Goal: Task Accomplishment & Management: Manage account settings

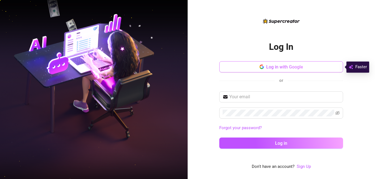
click at [253, 67] on button "Log in with Google" at bounding box center [281, 66] width 124 height 11
click at [260, 64] on button "Log in with Google" at bounding box center [281, 66] width 124 height 11
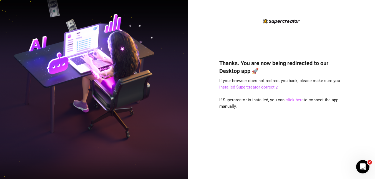
click at [297, 99] on link "click here" at bounding box center [295, 99] width 18 height 5
click at [321, 29] on div "Thanks. You are now being redirected to our Desktop app 🚀 If your browser does …" at bounding box center [281, 94] width 124 height 152
click at [295, 101] on link "click here" at bounding box center [295, 99] width 18 height 5
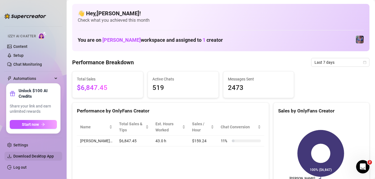
click at [35, 155] on span "Download Desktop App" at bounding box center [33, 156] width 41 height 4
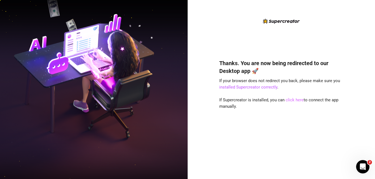
click at [290, 99] on link "click here" at bounding box center [295, 99] width 18 height 5
click at [331, 21] on div "Thanks. You are now being redirected to our Desktop app 🚀 If your browser does …" at bounding box center [281, 94] width 124 height 152
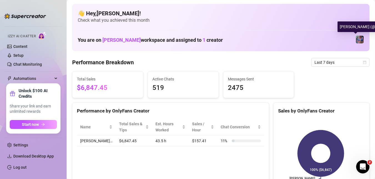
click at [356, 40] on img at bounding box center [360, 40] width 8 height 8
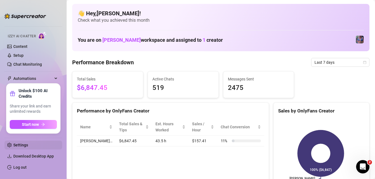
click at [25, 146] on link "Settings" at bounding box center [20, 144] width 15 height 4
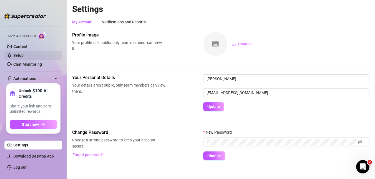
click at [19, 55] on link "Setup" at bounding box center [18, 55] width 10 height 4
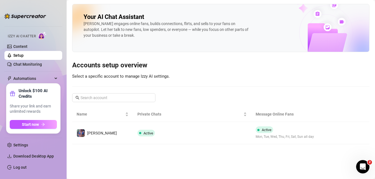
click at [31, 33] on div "Izzy AI Chatter" at bounding box center [33, 35] width 50 height 8
click at [23, 147] on link "Settings" at bounding box center [20, 144] width 15 height 4
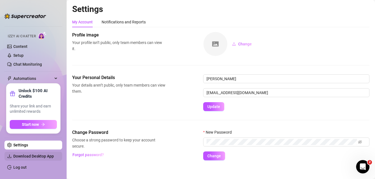
click at [21, 154] on span "Download Desktop App" at bounding box center [33, 156] width 41 height 4
click at [19, 165] on link "Log out" at bounding box center [19, 167] width 13 height 4
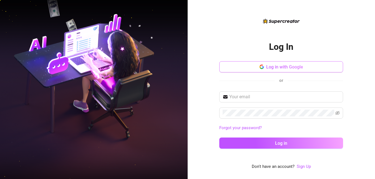
click at [260, 67] on icon "button" at bounding box center [262, 66] width 4 height 4
click at [250, 69] on button "Log in with Google" at bounding box center [281, 66] width 124 height 11
